Goal: Information Seeking & Learning: Learn about a topic

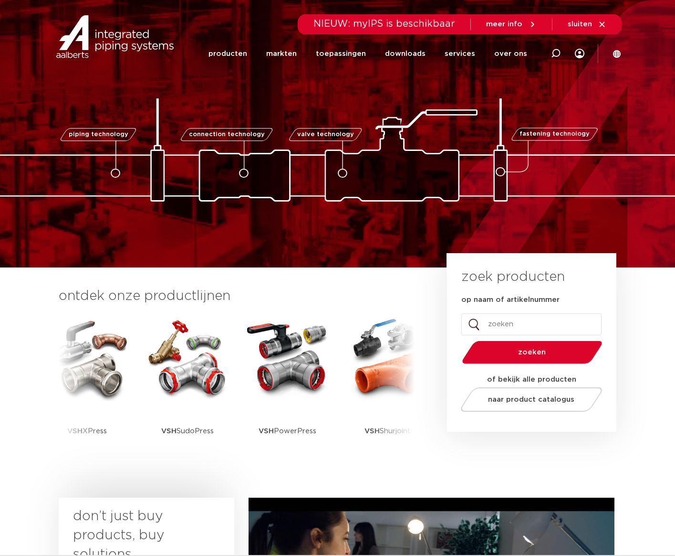
click at [530, 324] on input "op naam of artikelnummer" at bounding box center [532, 324] width 140 height 22
type input "gevelplaat"
click at [458, 340] on button "zoeken" at bounding box center [532, 352] width 148 height 24
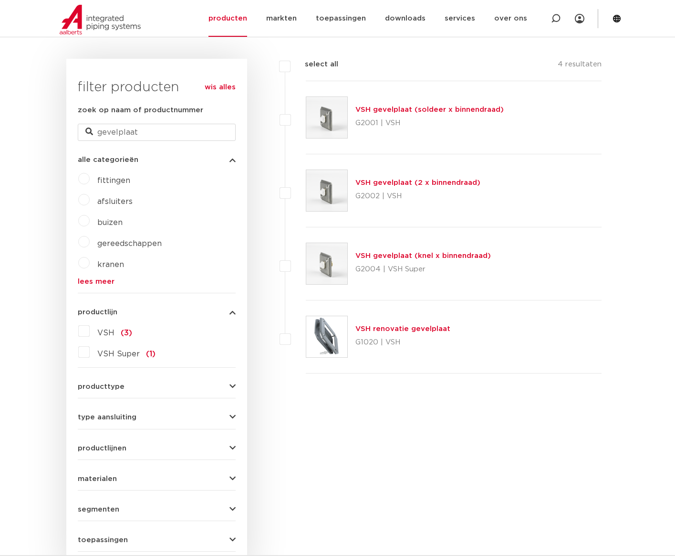
click at [434, 256] on link "VSH gevelplaat (knel x binnendraad)" at bounding box center [424, 255] width 136 height 7
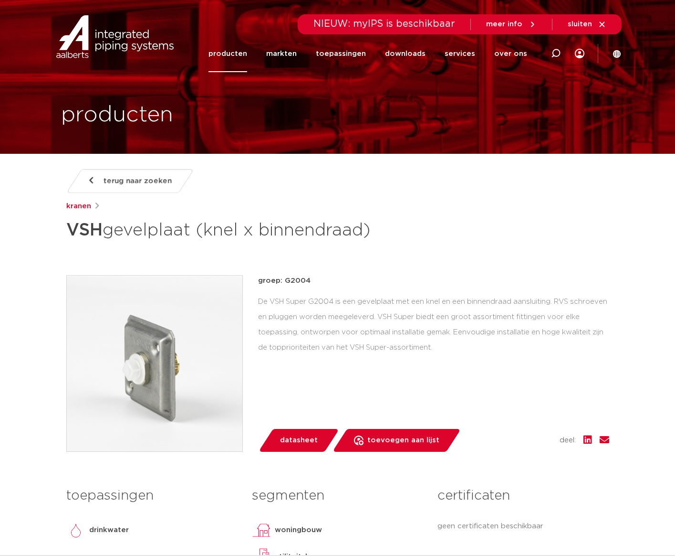
click at [156, 378] on img at bounding box center [155, 363] width 176 height 176
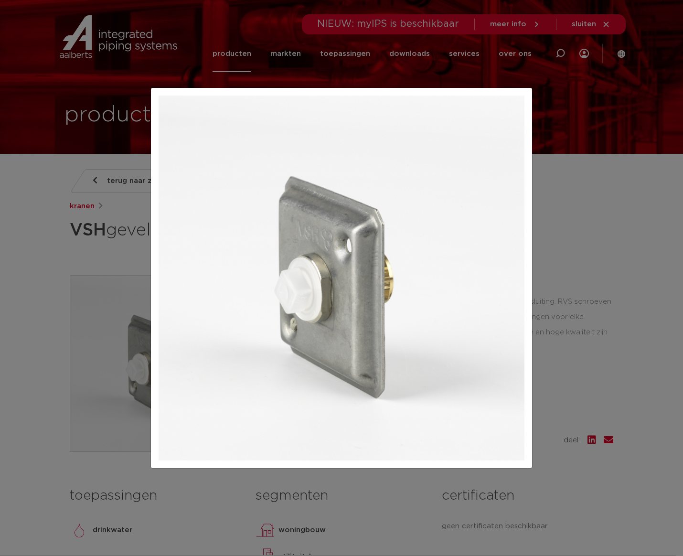
click at [77, 471] on div at bounding box center [341, 278] width 683 height 556
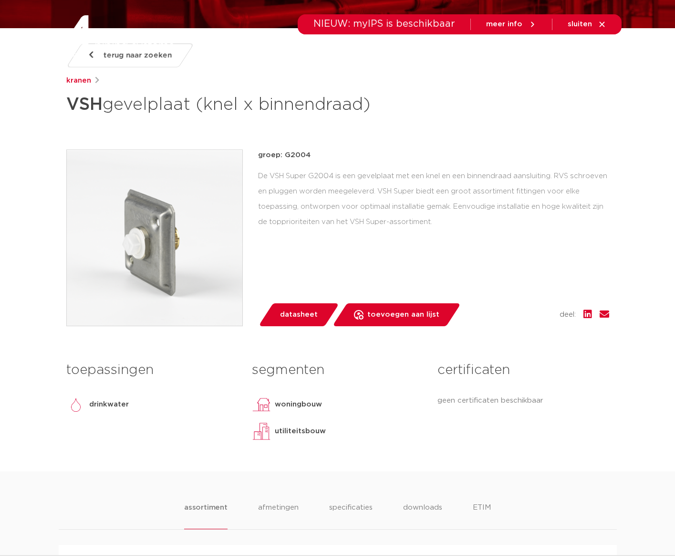
scroll to position [445, 0]
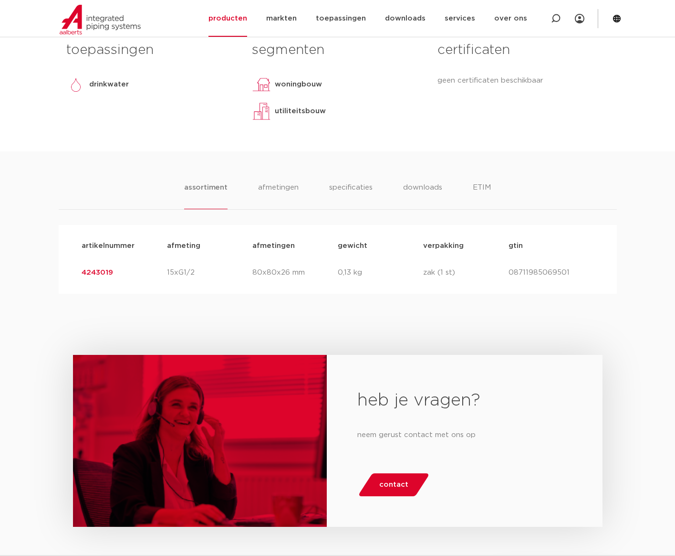
click at [100, 270] on link "4243019" at bounding box center [98, 272] width 32 height 7
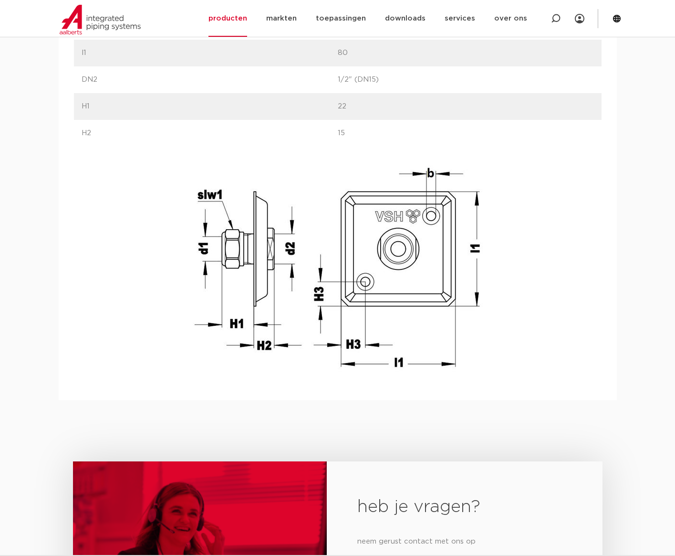
scroll to position [779, 0]
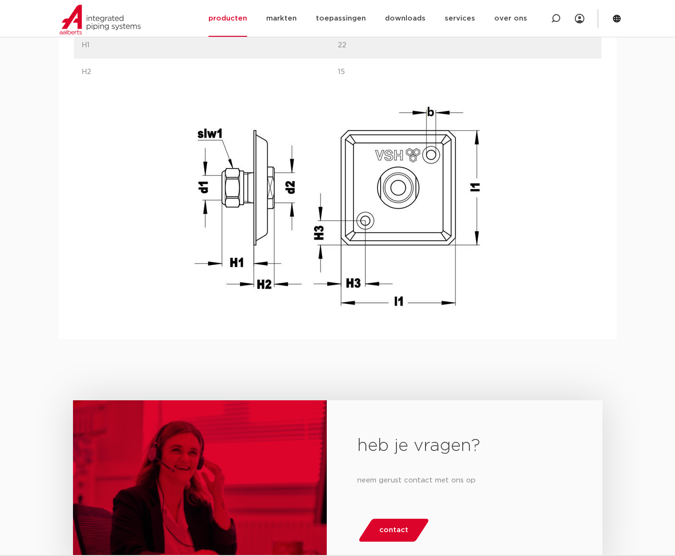
click at [154, 350] on div "heb je vragen? neem gerust contact met ons op contact" at bounding box center [337, 493] width 675 height 309
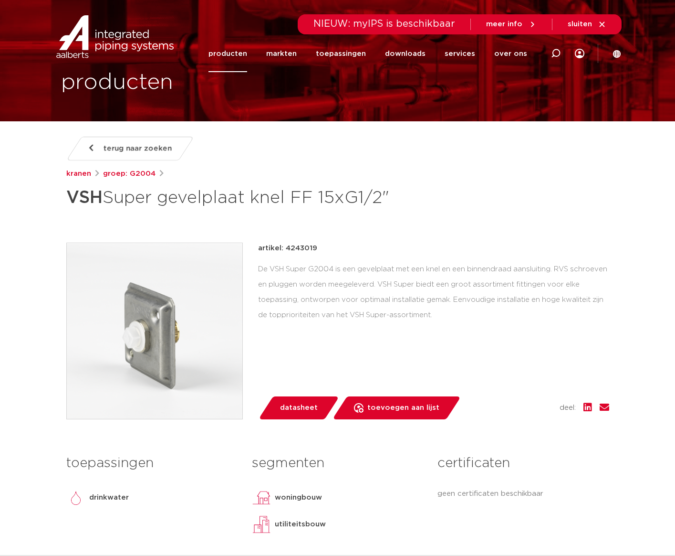
scroll to position [0, 0]
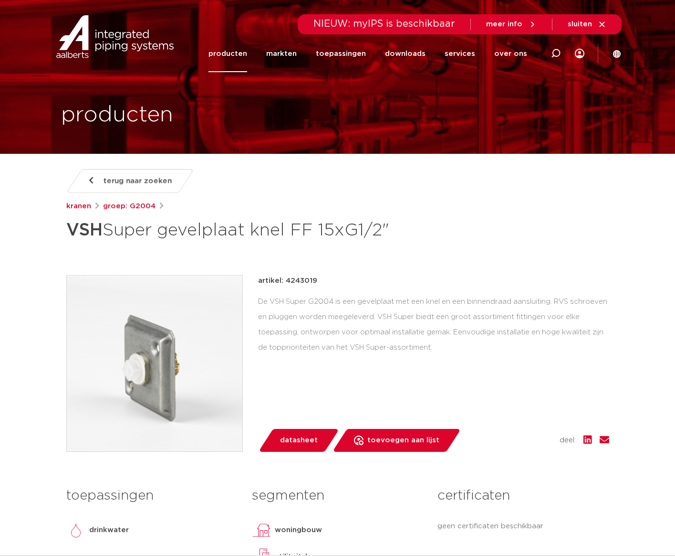
click at [139, 373] on img at bounding box center [155, 363] width 176 height 176
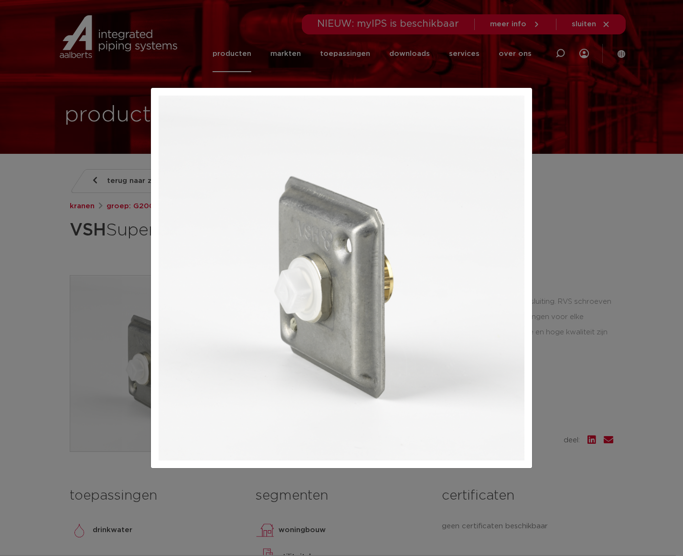
click at [59, 452] on div at bounding box center [341, 278] width 683 height 556
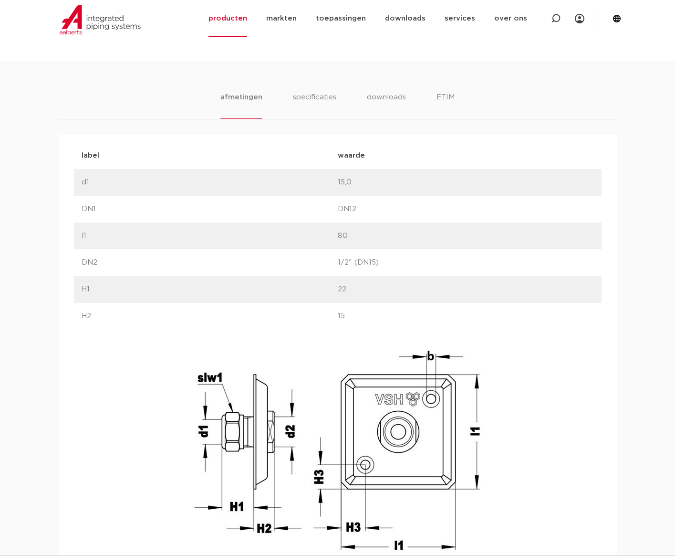
scroll to position [557, 0]
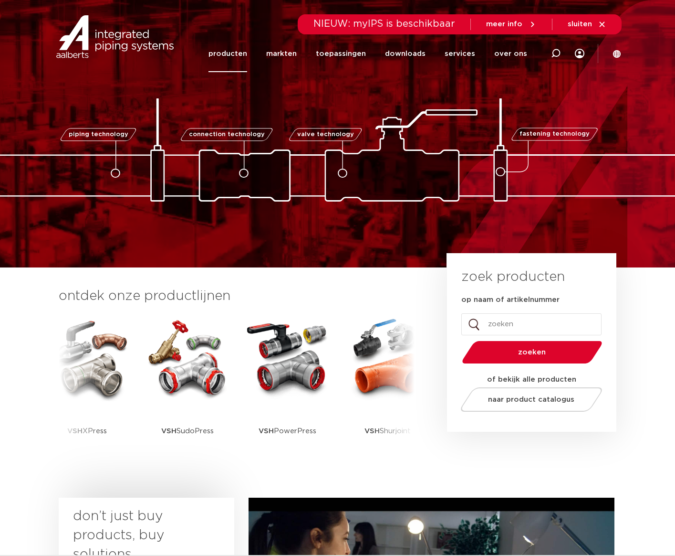
click at [231, 53] on link "producten" at bounding box center [228, 53] width 39 height 37
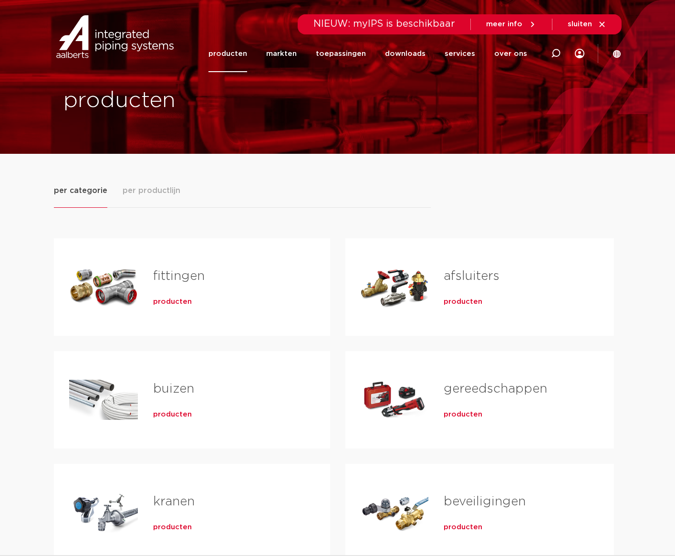
click at [159, 191] on span "per productlijn" at bounding box center [152, 190] width 58 height 11
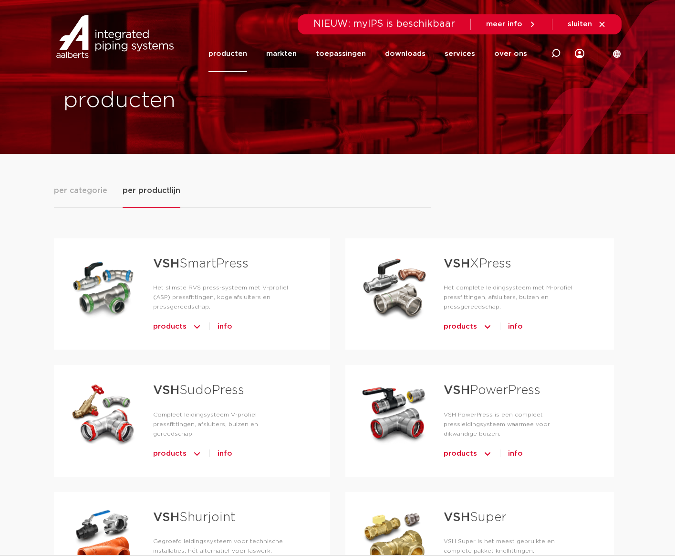
click at [180, 446] on span "products" at bounding box center [169, 453] width 33 height 15
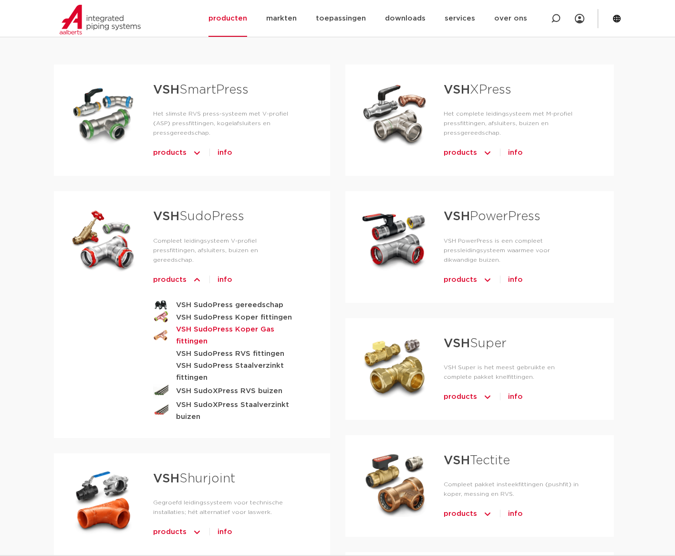
scroll to position [223, 0]
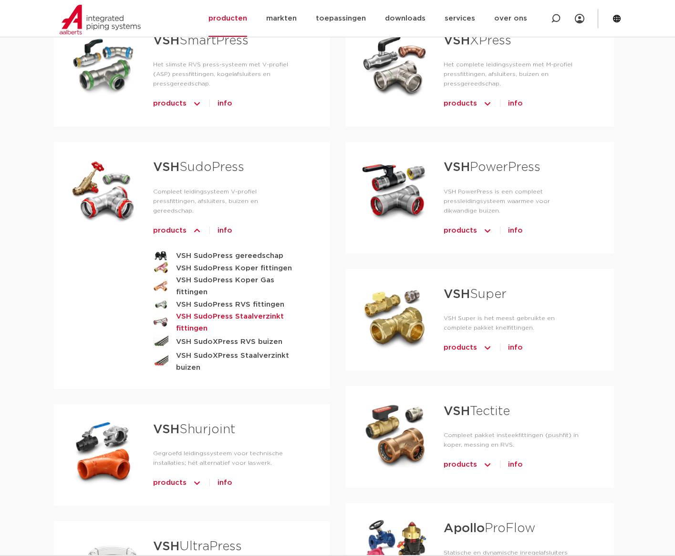
click at [266, 310] on strong "VSH SudoPress Staalverzinkt fittingen" at bounding box center [238, 322] width 124 height 24
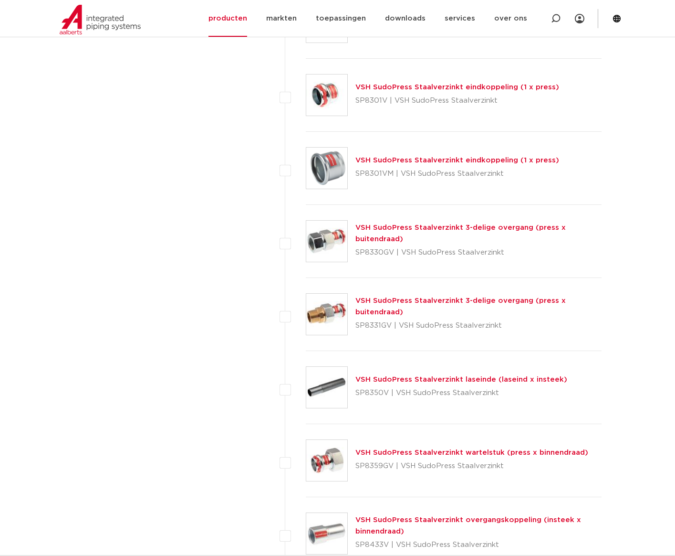
scroll to position [2450, 0]
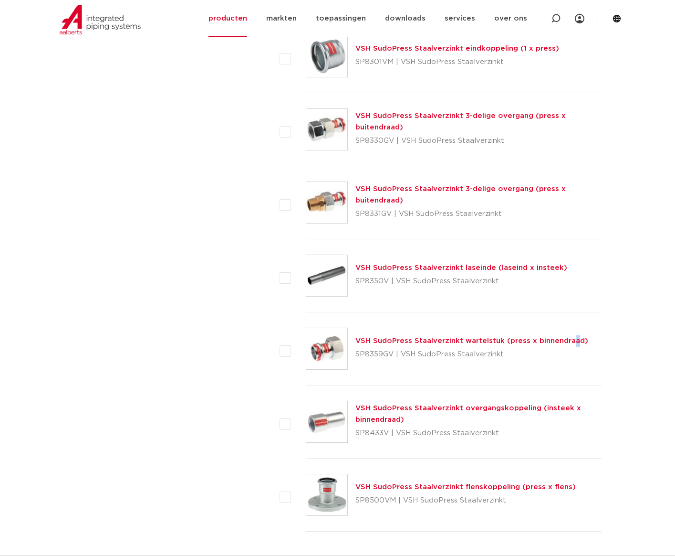
click at [504, 336] on div "VSH SudoPress Staalverzinkt wartelstuk (press x binnendraad) SP8359GV | VSH Sud…" at bounding box center [472, 348] width 233 height 27
drag, startPoint x: 504, startPoint y: 336, endPoint x: 497, endPoint y: 341, distance: 9.0
click at [497, 341] on link "VSH SudoPress Staalverzinkt wartelstuk (press x binnendraad)" at bounding box center [472, 340] width 233 height 7
click at [493, 339] on link "VSH SudoPress Staalverzinkt wartelstuk (press x binnendraad)" at bounding box center [472, 340] width 233 height 7
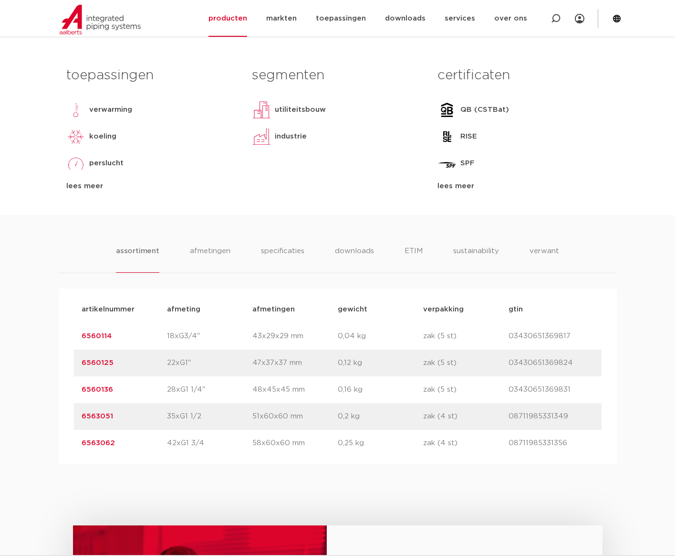
scroll to position [445, 0]
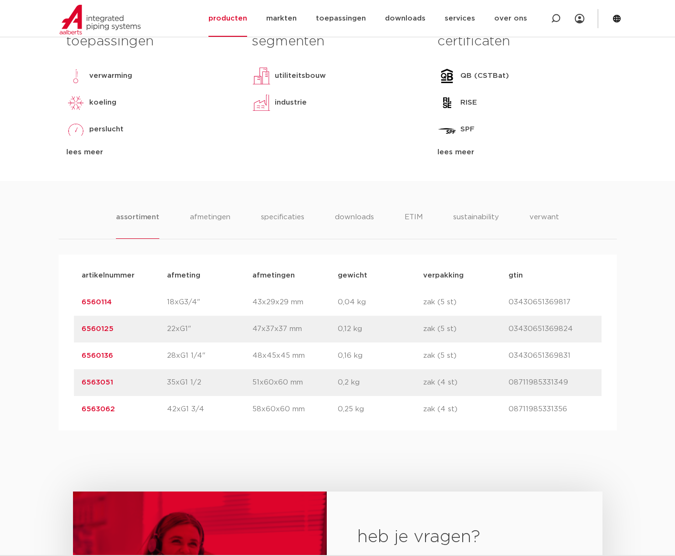
click at [63, 192] on div "assortiment [GEOGRAPHIC_DATA] specificaties downloads ETIM sustainability verwa…" at bounding box center [337, 305] width 675 height 249
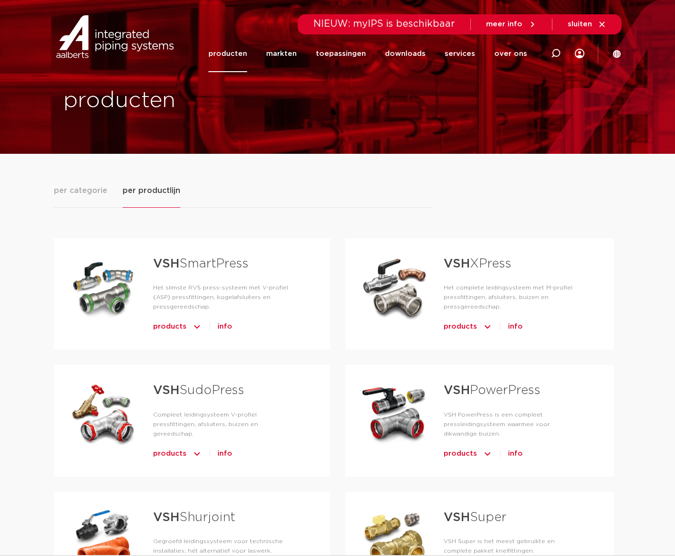
click at [483, 264] on link "VSH XPress" at bounding box center [478, 263] width 68 height 12
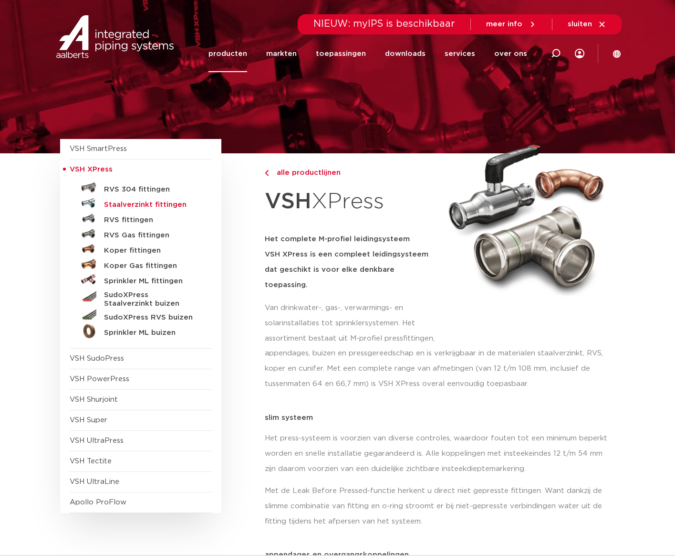
click at [169, 203] on h5 "Staalverzinkt fittingen" at bounding box center [151, 204] width 95 height 9
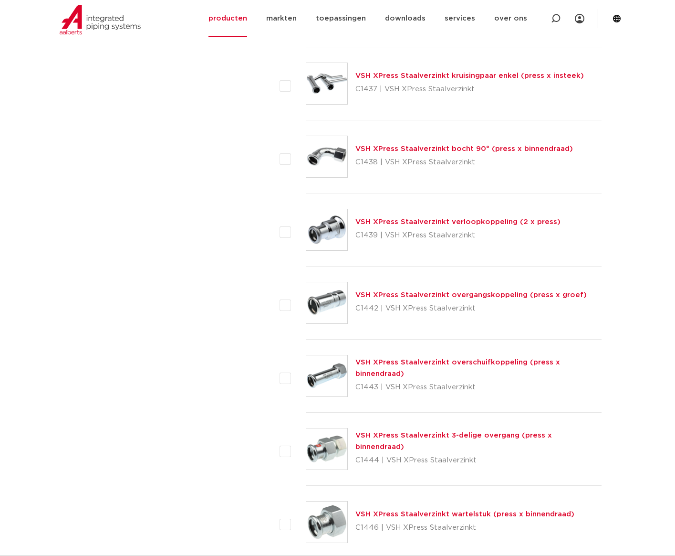
scroll to position [2116, 0]
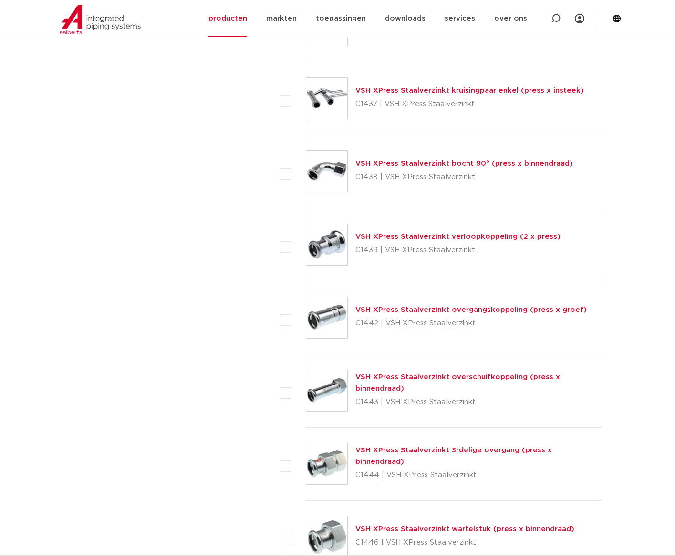
click at [465, 528] on link "VSH XPress Staalverzinkt wartelstuk (press x binnendraad)" at bounding box center [465, 528] width 219 height 7
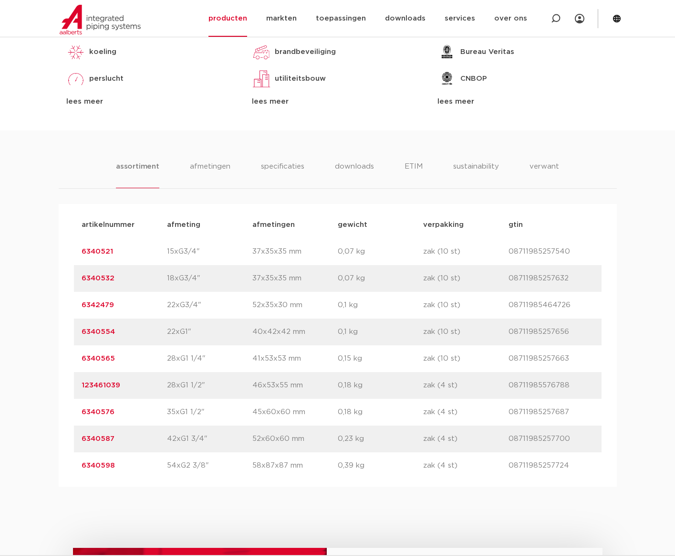
scroll to position [557, 0]
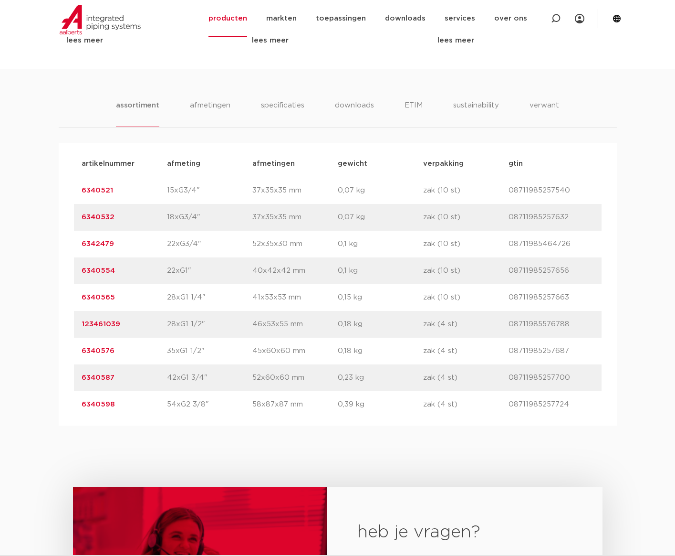
drag, startPoint x: 75, startPoint y: 433, endPoint x: 88, endPoint y: 428, distance: 13.9
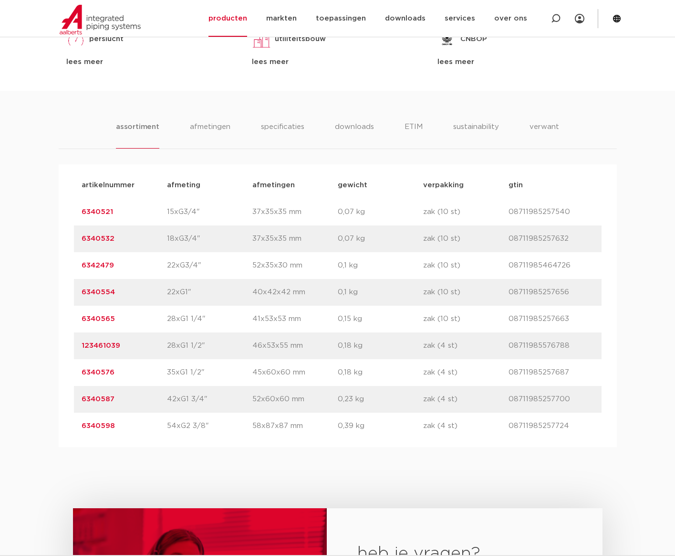
scroll to position [223, 0]
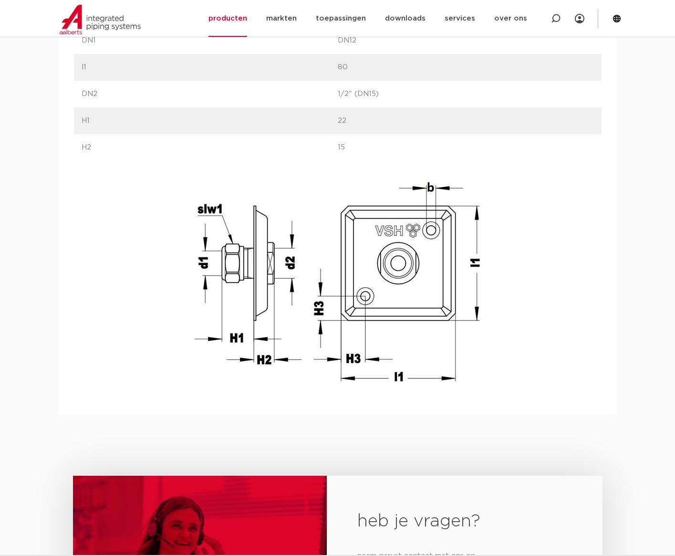
scroll to position [668, 0]
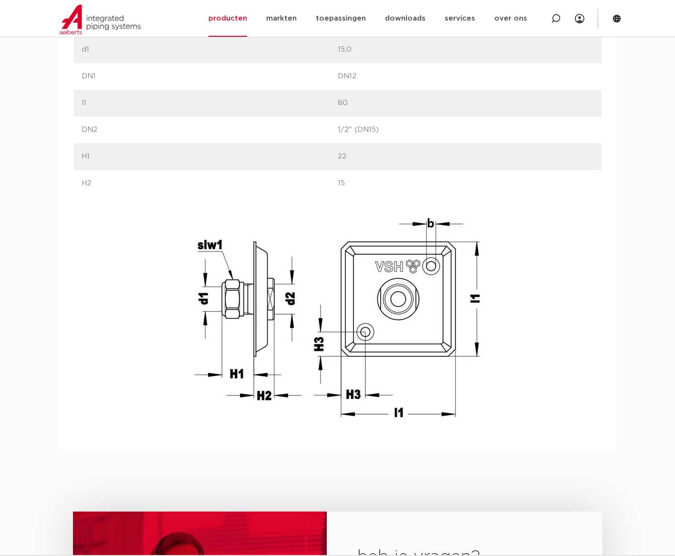
click at [208, 393] on img at bounding box center [337, 319] width 305 height 215
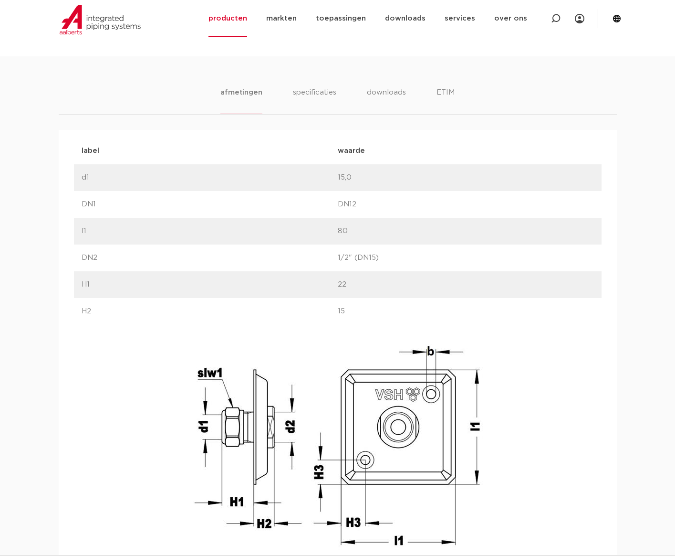
scroll to position [557, 0]
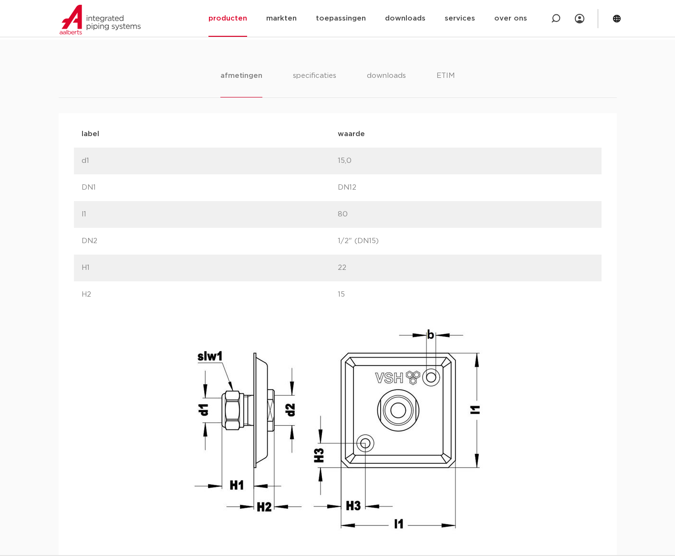
click at [174, 356] on div "label waarde label d1 waarde 15,0" at bounding box center [338, 330] width 528 height 418
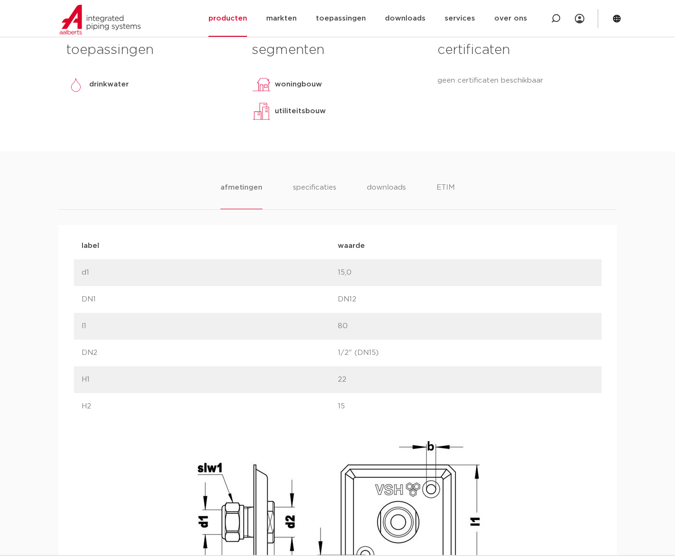
click at [131, 448] on div "label waarde label d1 waarde 15,0" at bounding box center [338, 441] width 528 height 418
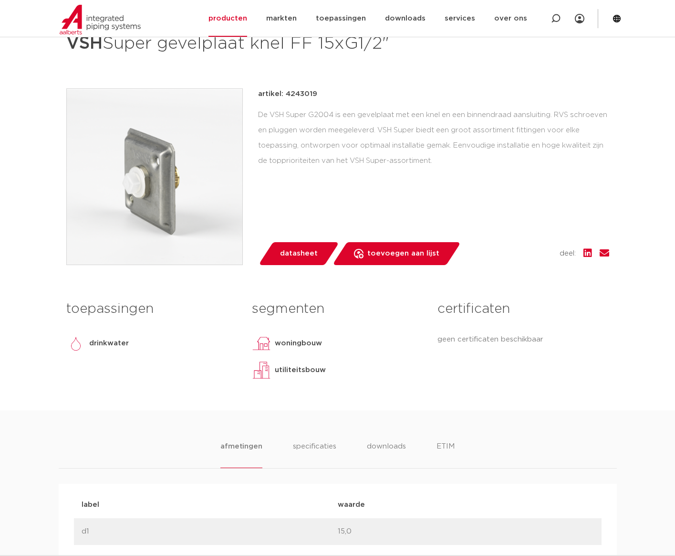
scroll to position [111, 0]
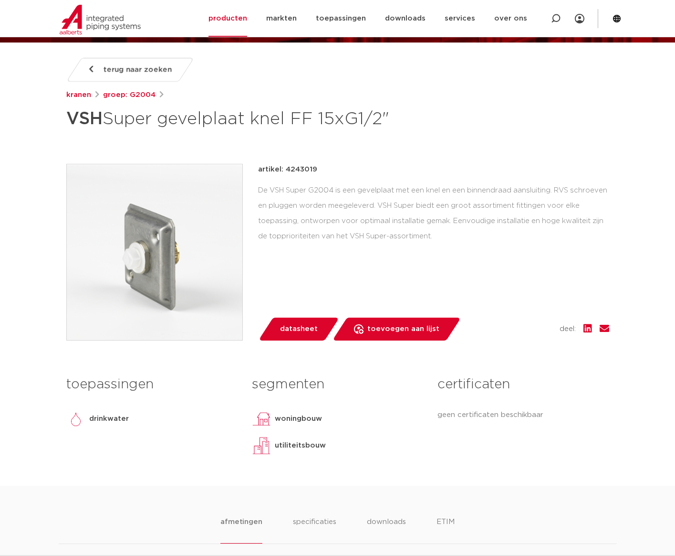
drag, startPoint x: 285, startPoint y: 168, endPoint x: 323, endPoint y: 170, distance: 37.8
click at [323, 170] on div "artikel: 4243019" at bounding box center [433, 169] width 351 height 11
copy p "4243019"
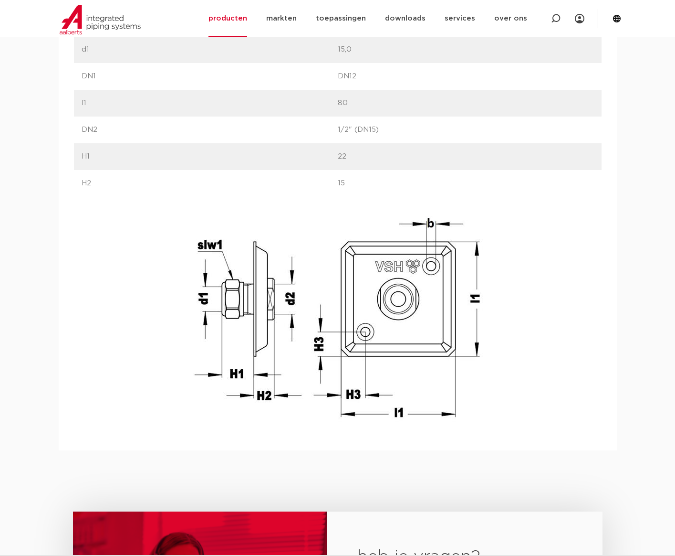
scroll to position [557, 0]
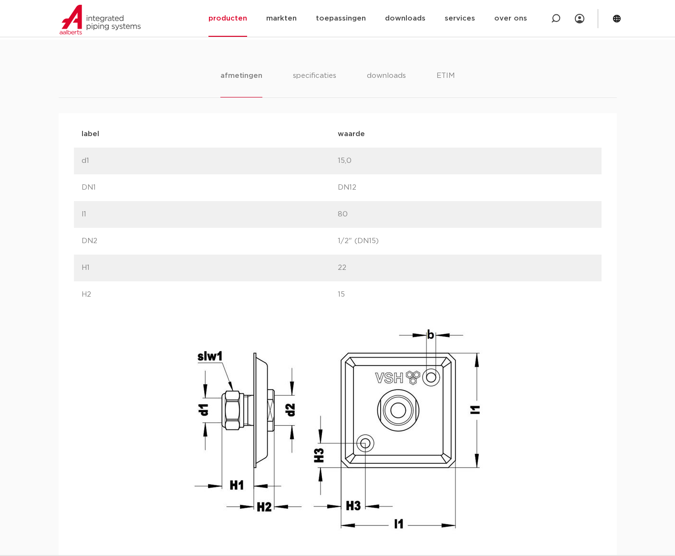
click at [117, 412] on div "label waarde label d1 waarde 15,0" at bounding box center [338, 330] width 528 height 418
drag, startPoint x: 131, startPoint y: 428, endPoint x: 113, endPoint y: 428, distance: 18.1
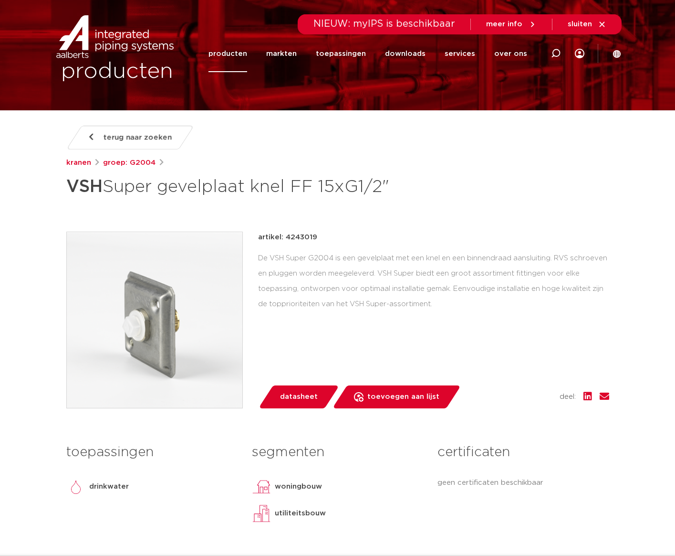
scroll to position [0, 0]
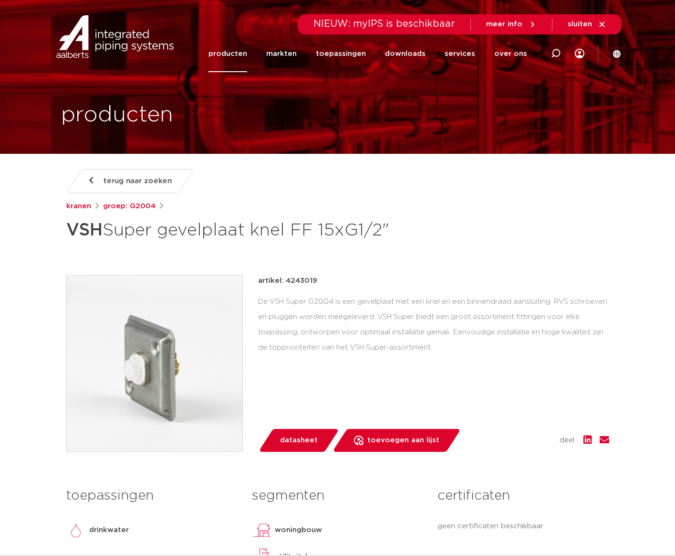
click at [149, 378] on img at bounding box center [155, 363] width 176 height 176
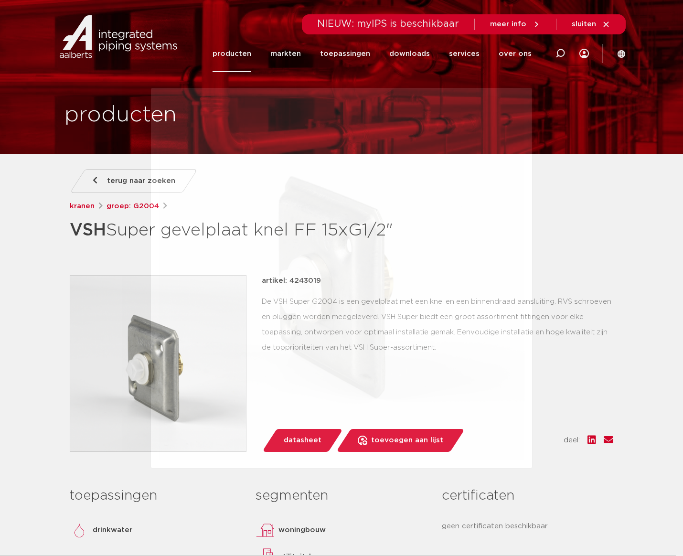
click at [94, 425] on div at bounding box center [341, 278] width 683 height 556
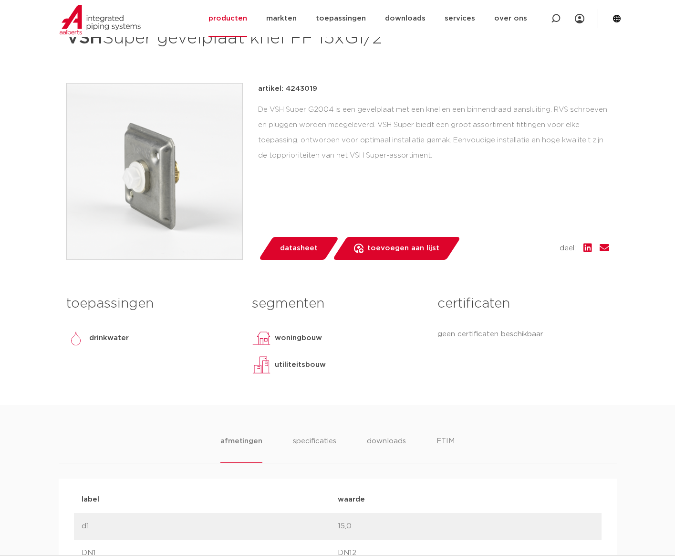
scroll to position [445, 0]
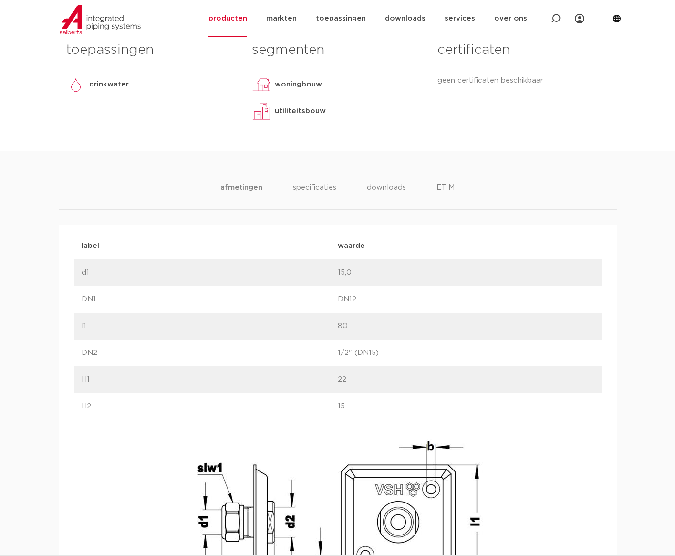
click at [170, 146] on div "toepassingen drinkwater lees meer lees minder segmenten woningbouw utiliteitsbo…" at bounding box center [337, 94] width 557 height 115
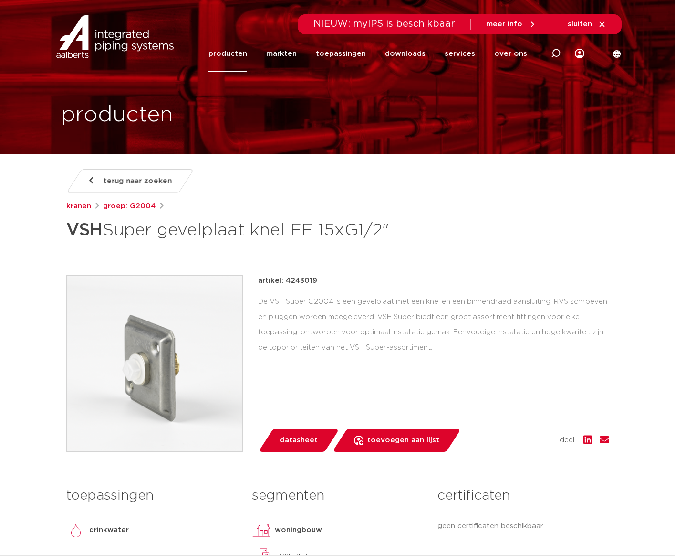
scroll to position [111, 0]
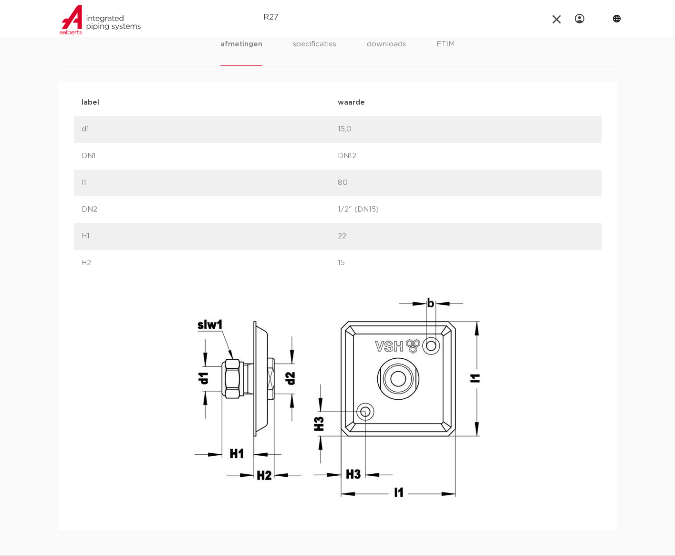
scroll to position [445, 0]
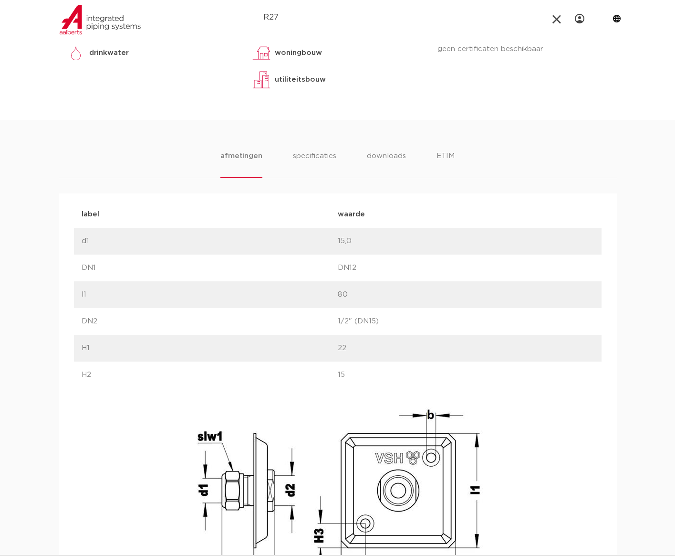
click at [315, 149] on div "afmetingen specificaties downloads ETIM [GEOGRAPHIC_DATA] specificaties downloa…" at bounding box center [337, 381] width 675 height 522
click at [321, 152] on li "specificaties" at bounding box center [315, 163] width 46 height 27
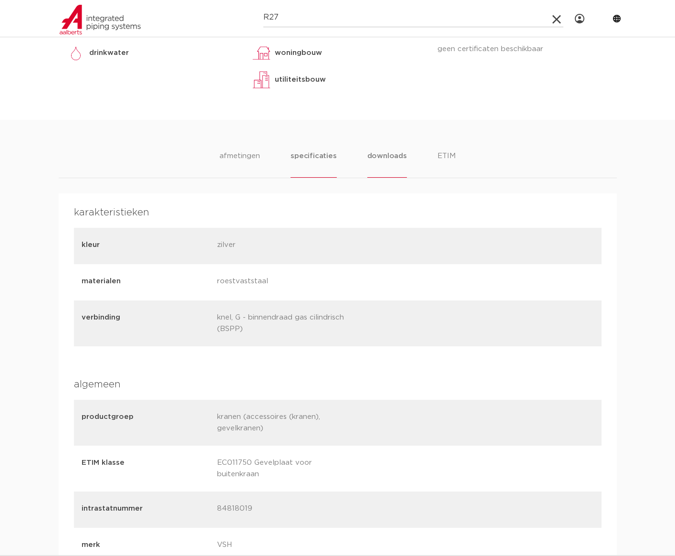
click at [402, 157] on li "downloads" at bounding box center [388, 163] width 40 height 27
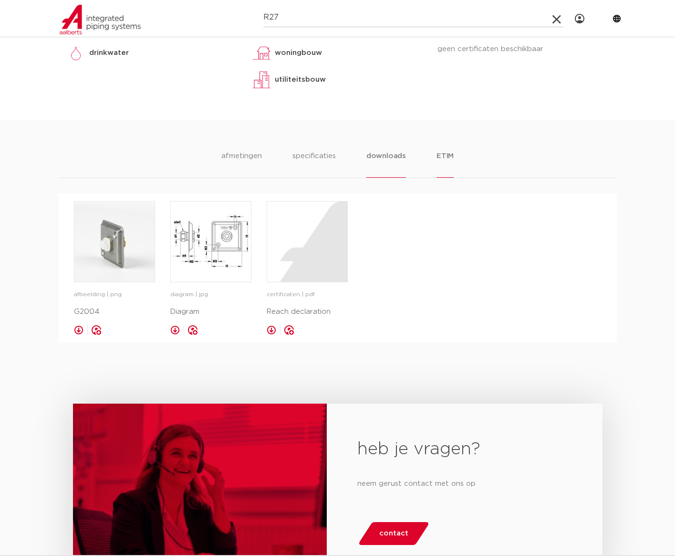
click at [443, 158] on li "ETIM" at bounding box center [445, 163] width 17 height 27
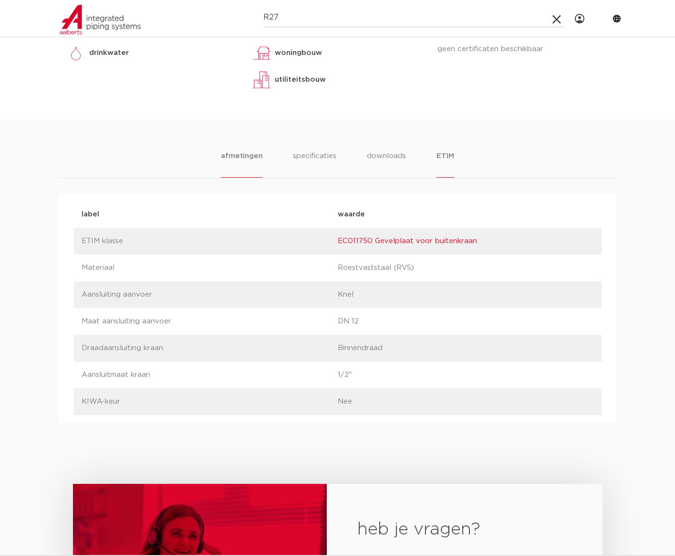
click at [255, 156] on li "afmetingen" at bounding box center [242, 163] width 42 height 27
